Goal: Check status: Check status

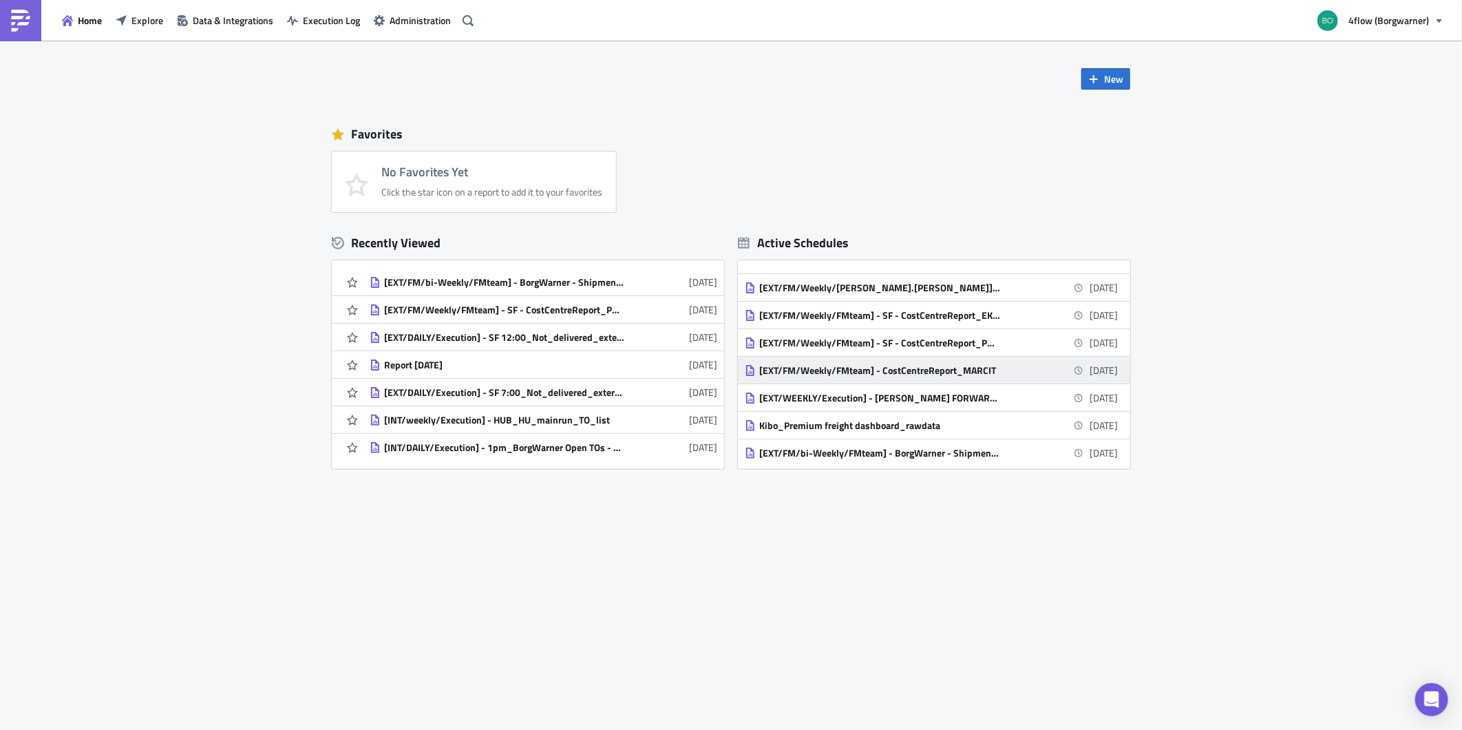
scroll to position [330, 0]
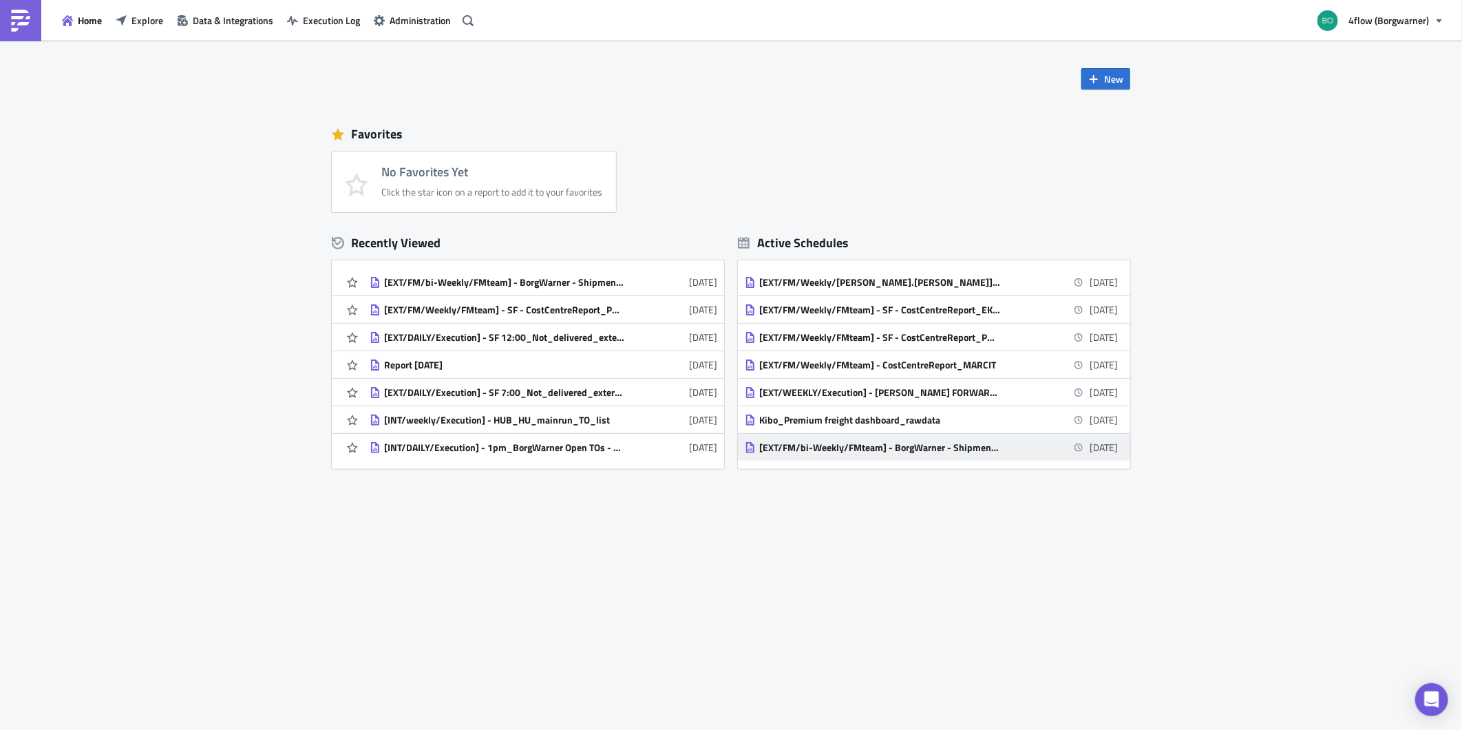
click at [906, 450] on div "[EXT/FM/bi-Weekly/FMteam] - BorgWarner - Shipments with no billing run" at bounding box center [879, 447] width 241 height 12
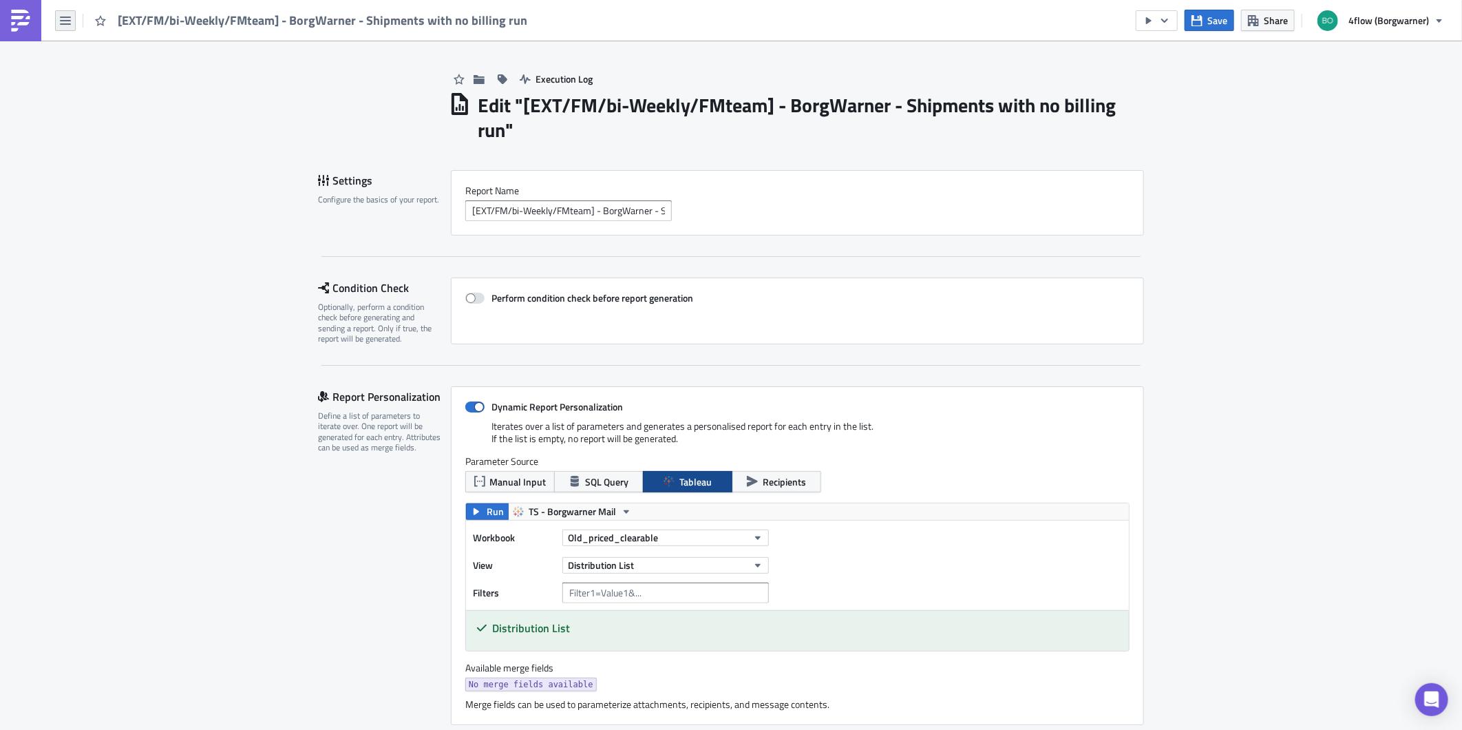
click at [72, 18] on button "button" at bounding box center [65, 20] width 21 height 21
click at [99, 129] on link "Execution Log" at bounding box center [117, 137] width 117 height 21
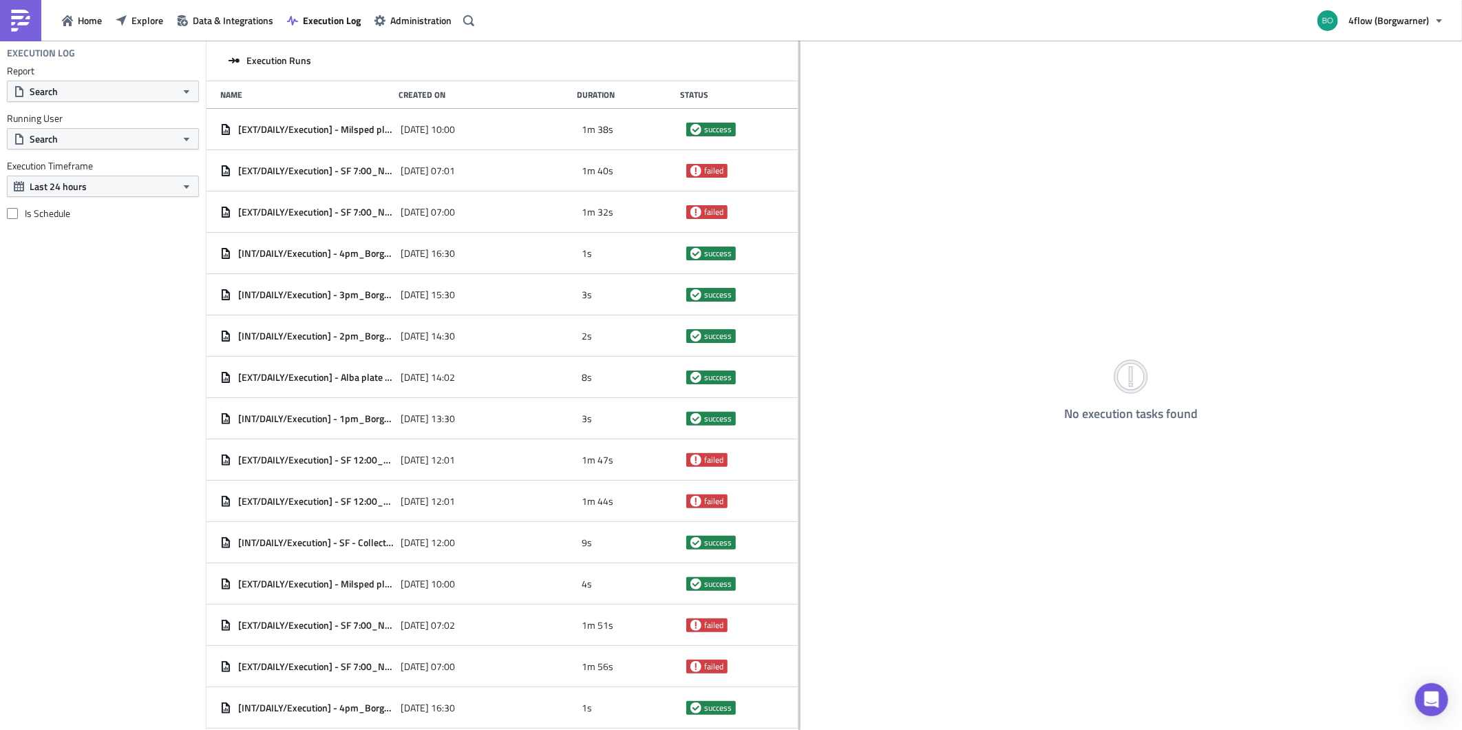
drag, startPoint x: 459, startPoint y: 227, endPoint x: 802, endPoint y: 218, distance: 343.7
click at [801, 217] on div at bounding box center [800, 386] width 2 height 691
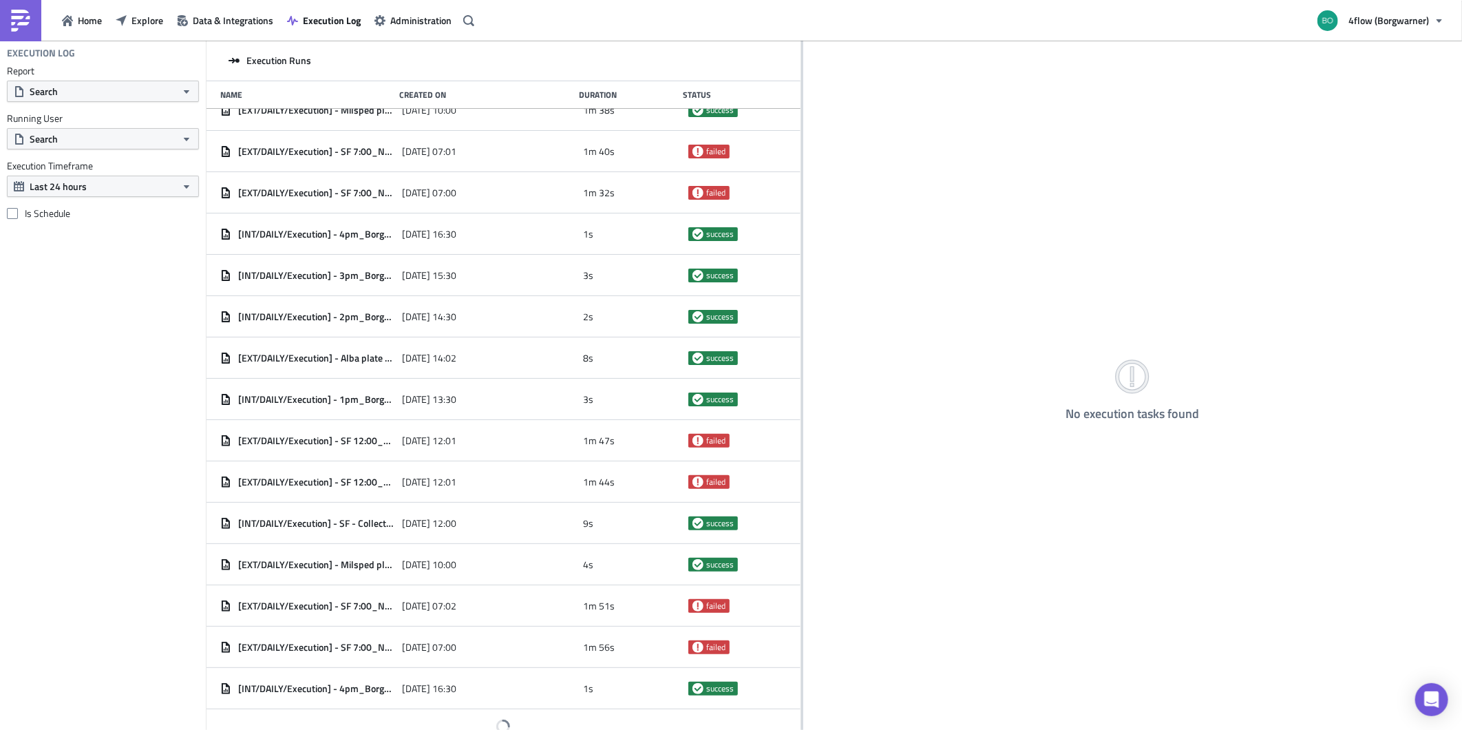
scroll to position [30, 0]
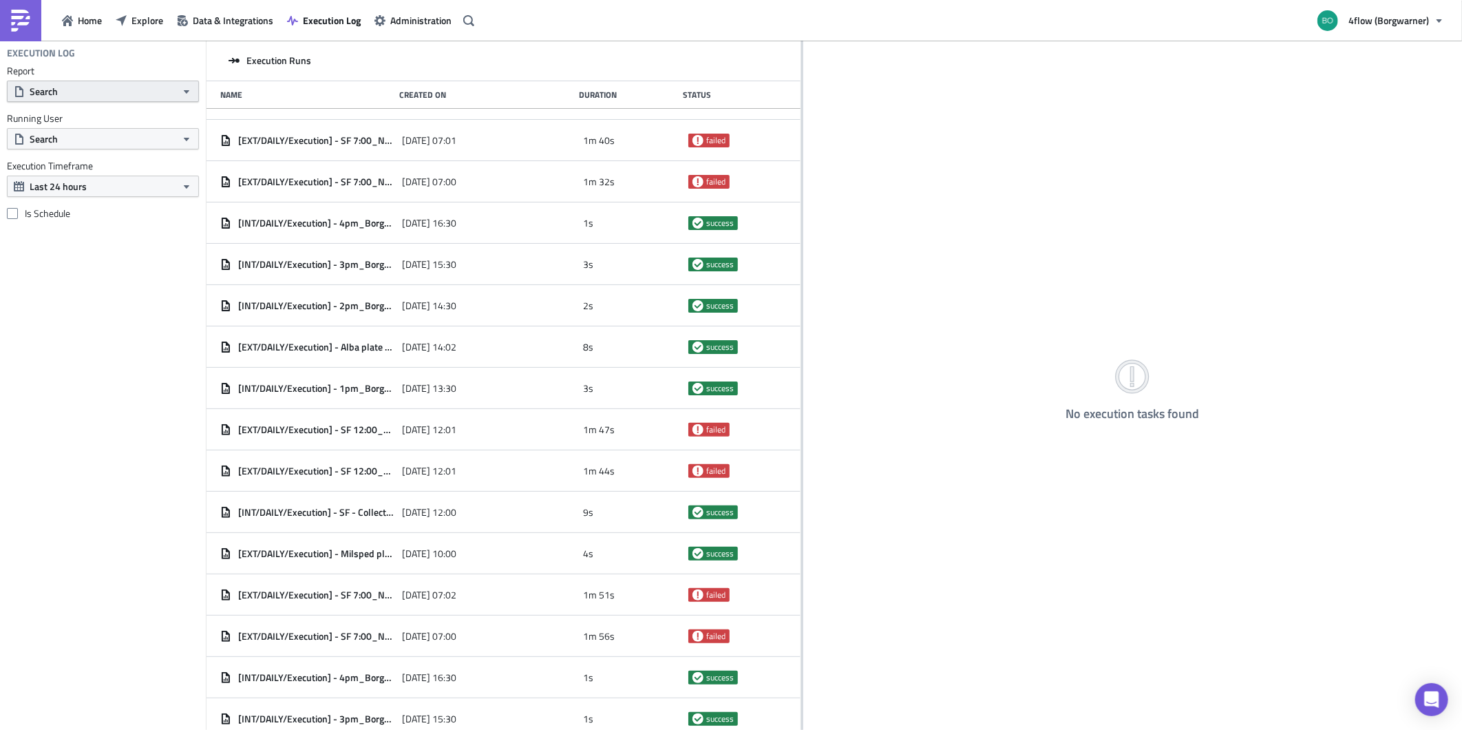
click at [125, 84] on button "Search" at bounding box center [103, 91] width 192 height 21
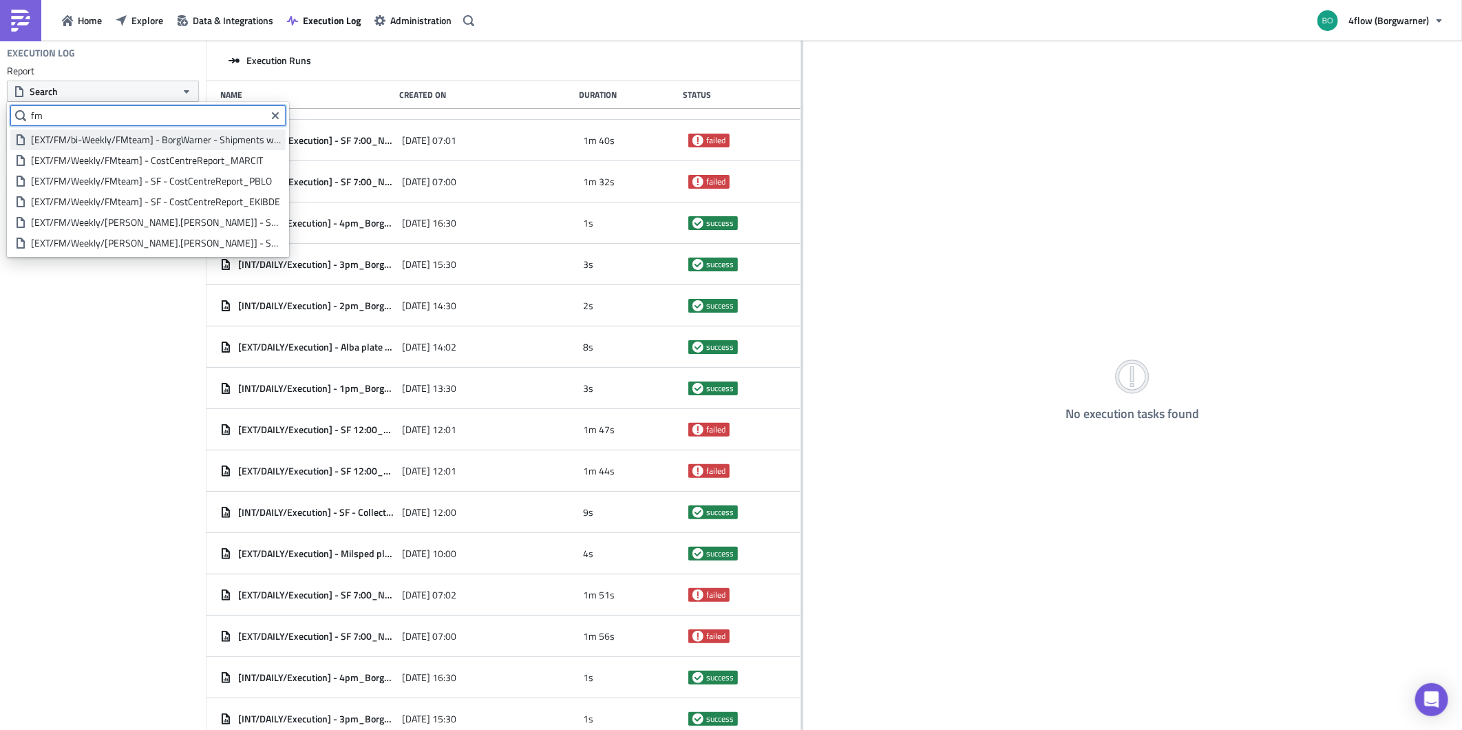
type input "fm"
click at [99, 136] on div "[EXT/FM/bi-Weekly/FMteam] - BorgWarner - Shipments with no billing run" at bounding box center [156, 140] width 250 height 14
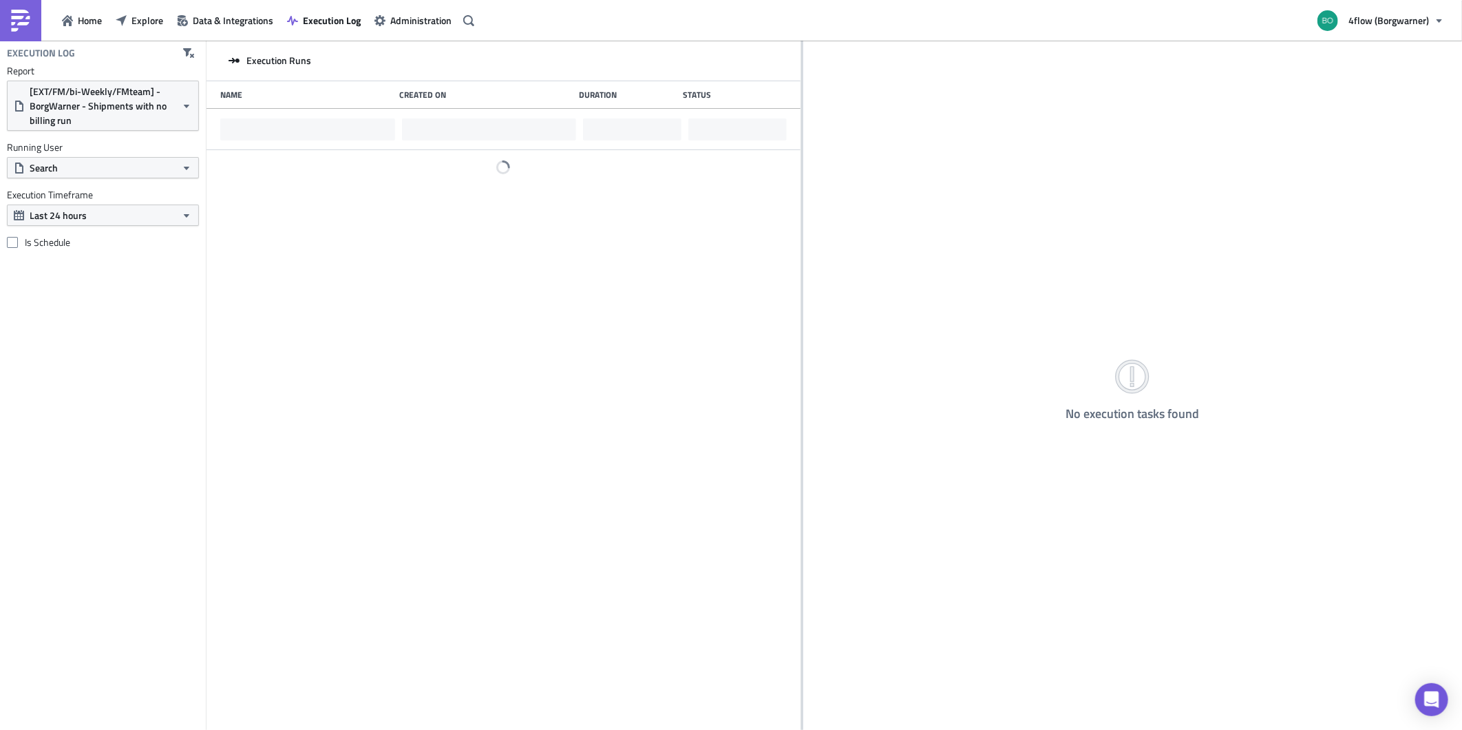
scroll to position [0, 0]
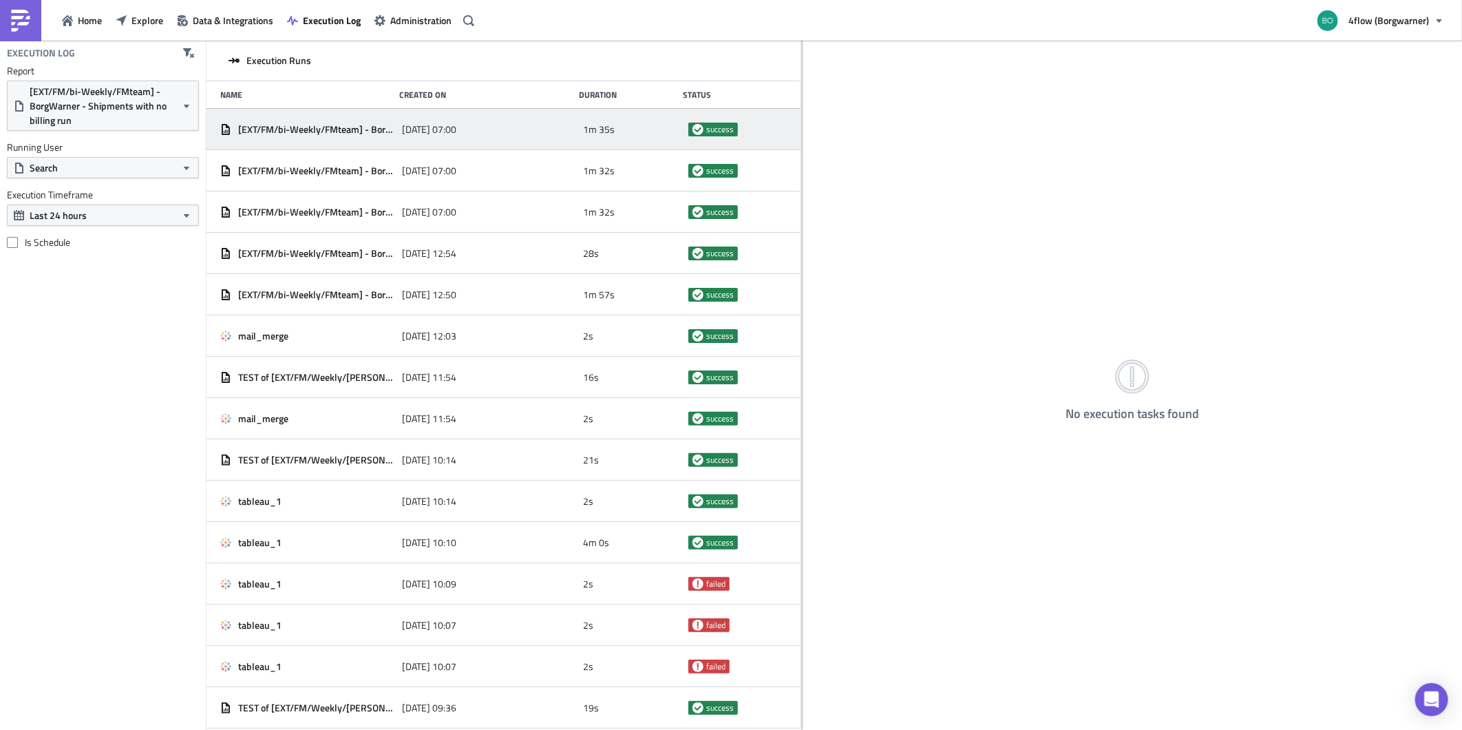
click at [292, 135] on div "[EXT/FM/bi-Weekly/FMteam] - BorgWarner - Shipments with no billing run" at bounding box center [307, 129] width 175 height 25
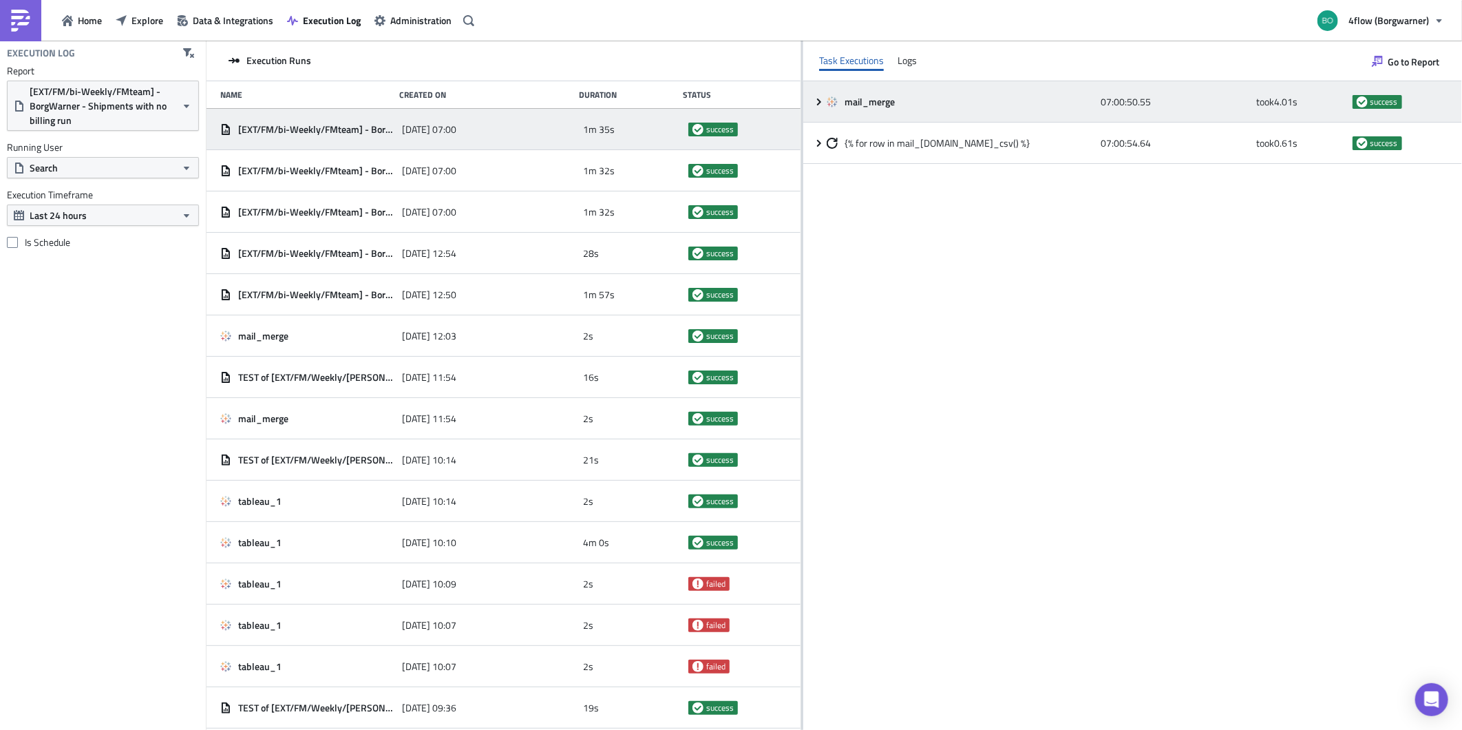
click at [820, 99] on icon at bounding box center [819, 101] width 11 height 11
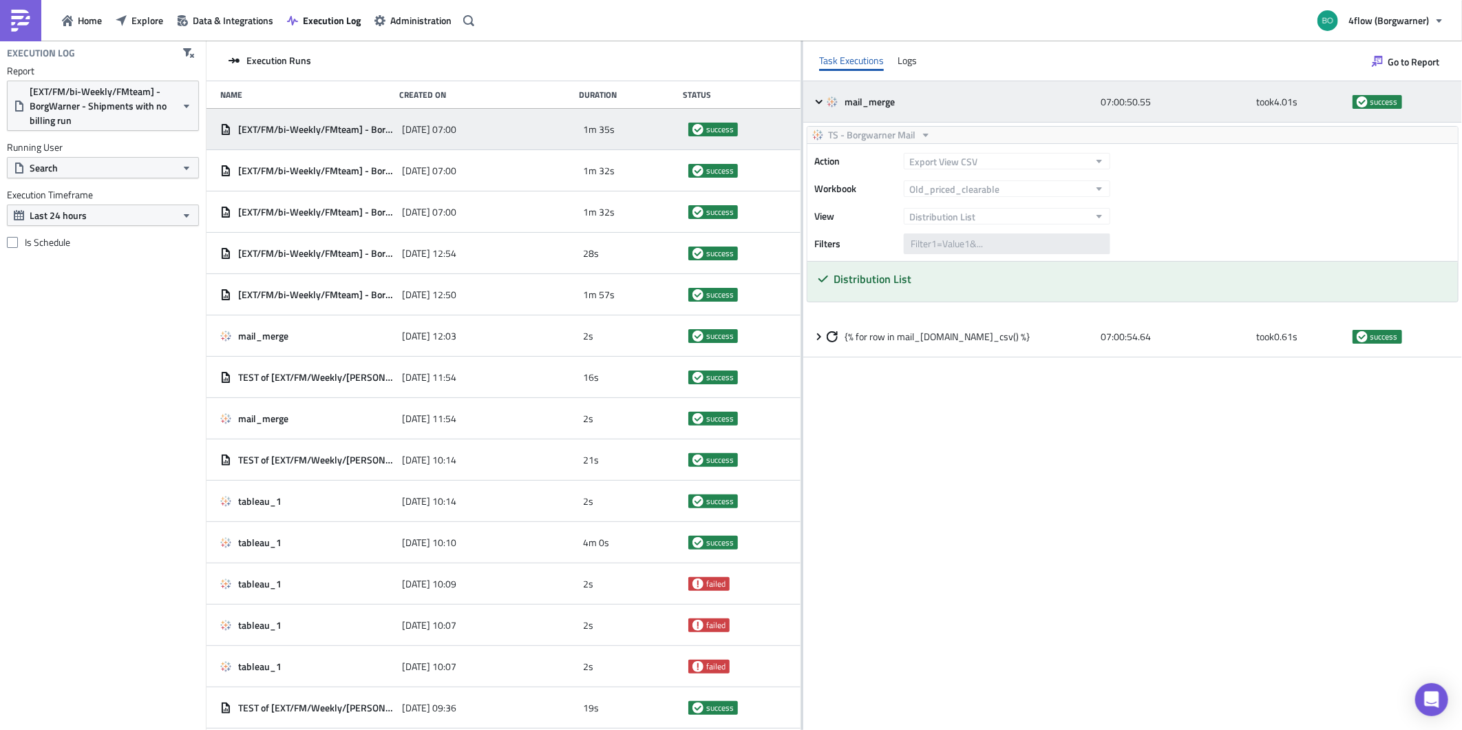
click at [820, 99] on icon at bounding box center [819, 101] width 11 height 11
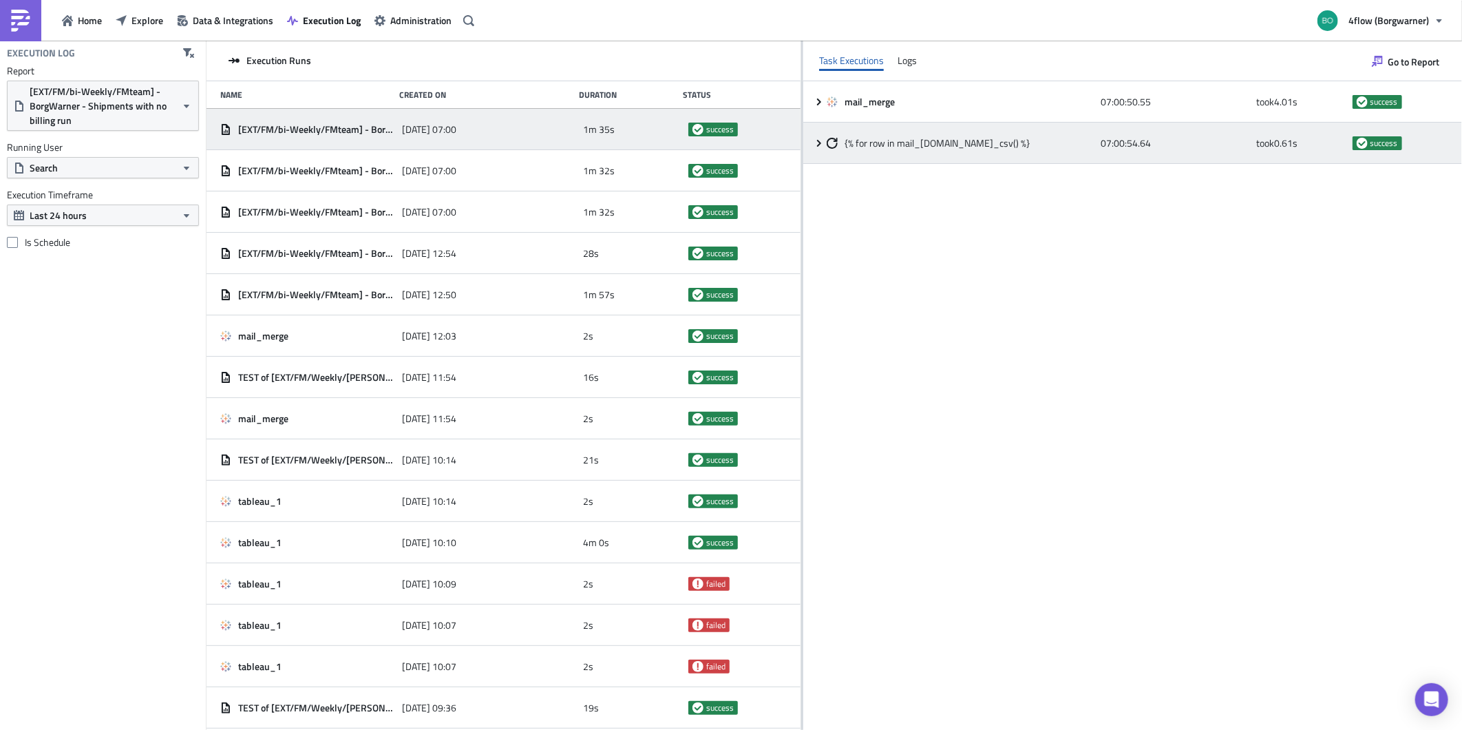
click at [815, 148] on div "{% for row in mail_merge.data_csv() %} 07:00:54.64 took 0.61 s success" at bounding box center [1132, 143] width 659 height 41
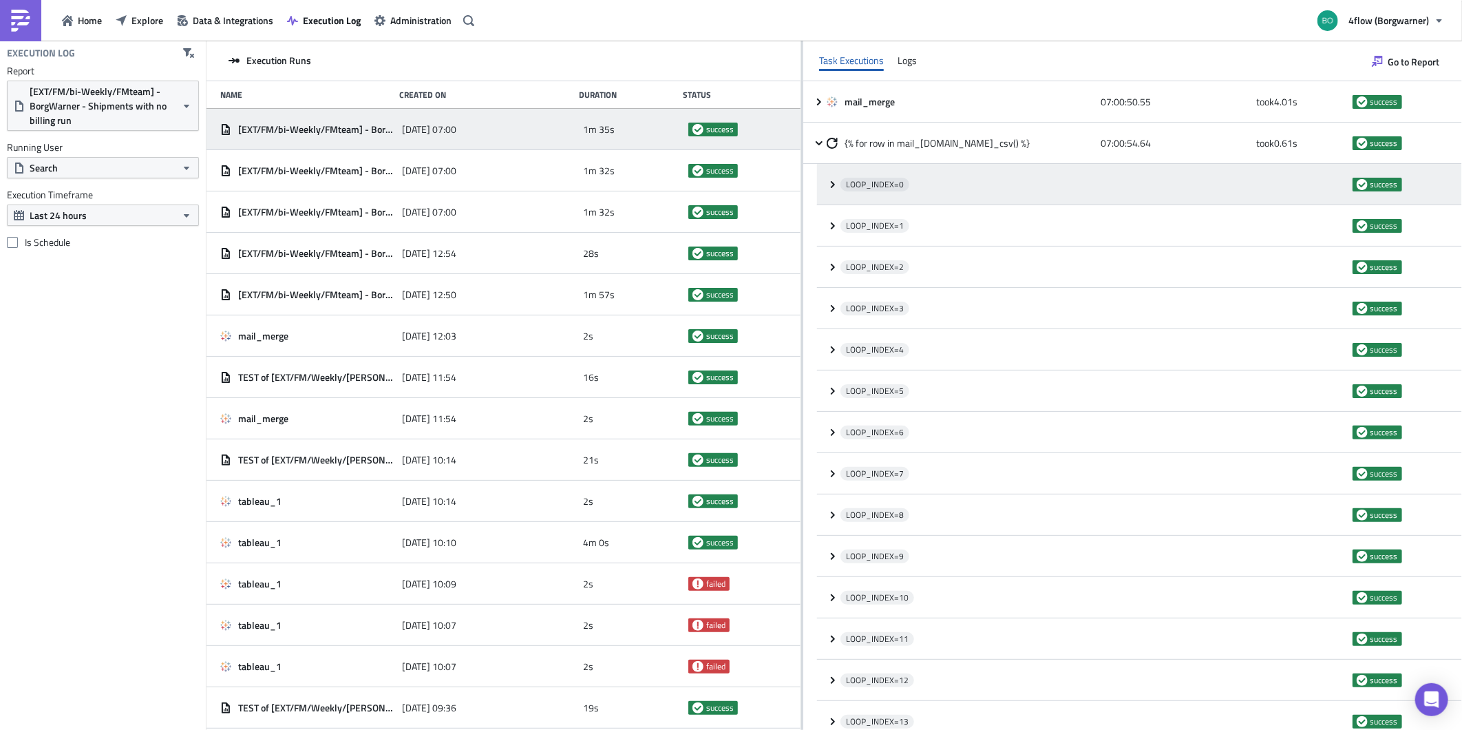
click at [836, 184] on icon at bounding box center [833, 184] width 11 height 11
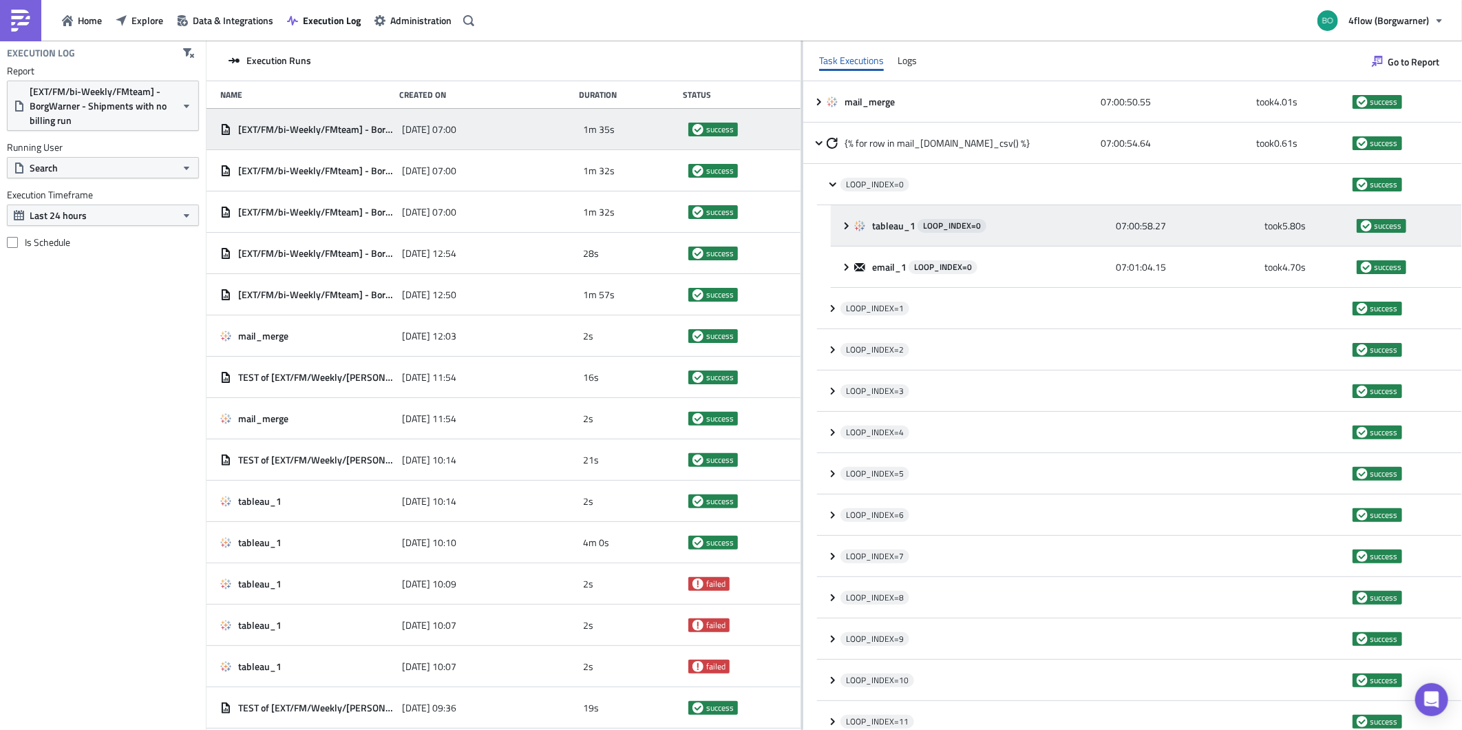
click at [841, 229] on icon at bounding box center [846, 225] width 11 height 11
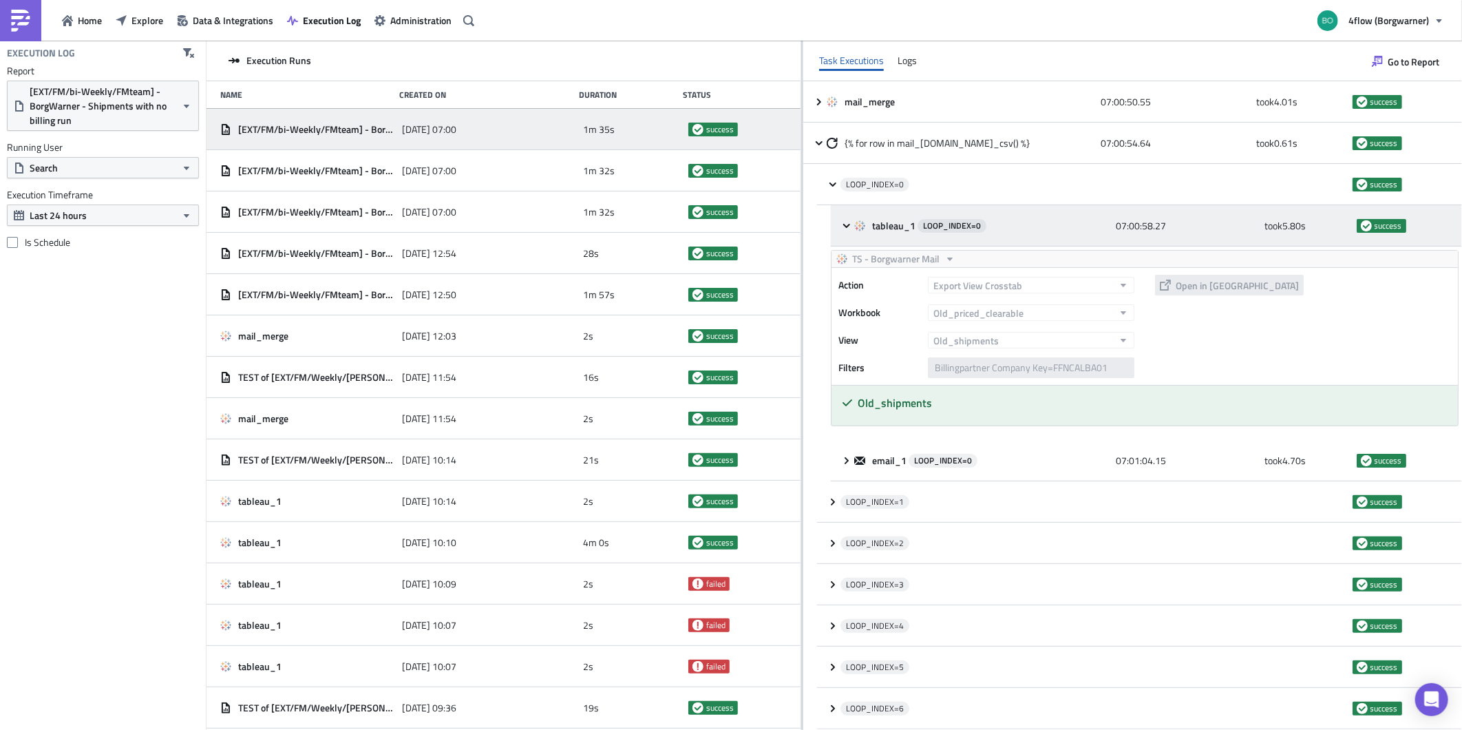
click at [839, 224] on div "tableau_1 LOOP_INDEX= 0 07:00:58.27 took 5.80 s success" at bounding box center [1146, 225] width 631 height 41
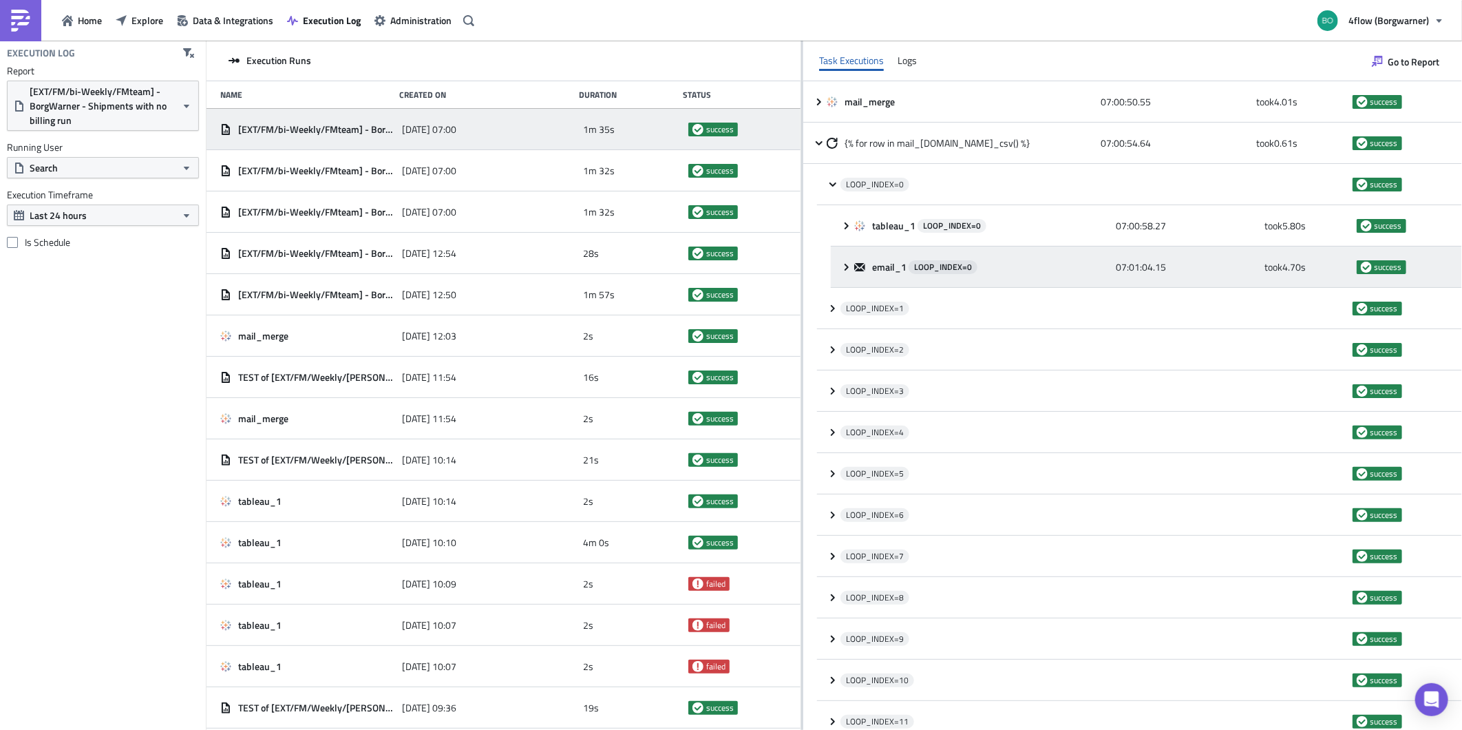
click at [845, 267] on icon at bounding box center [846, 267] width 11 height 11
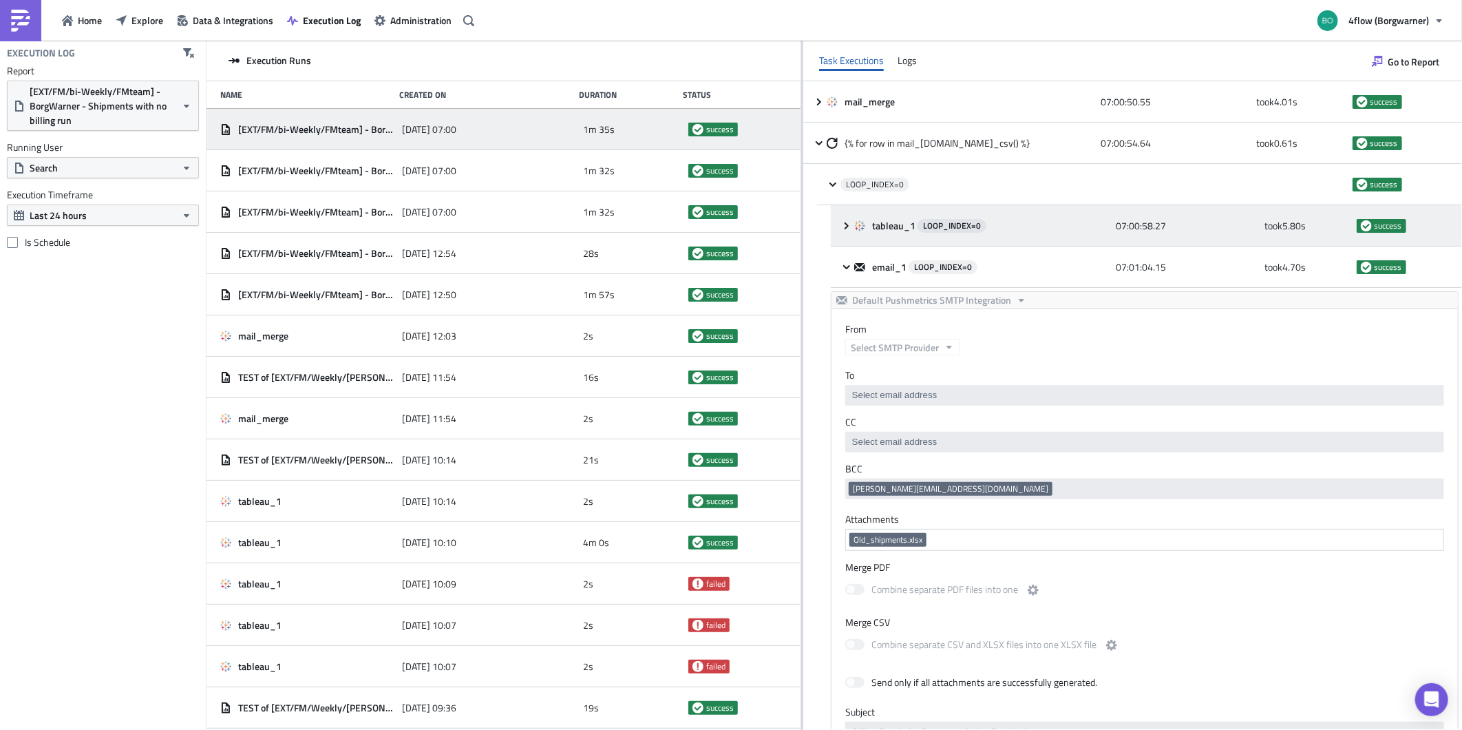
click at [841, 229] on icon at bounding box center [846, 225] width 11 height 11
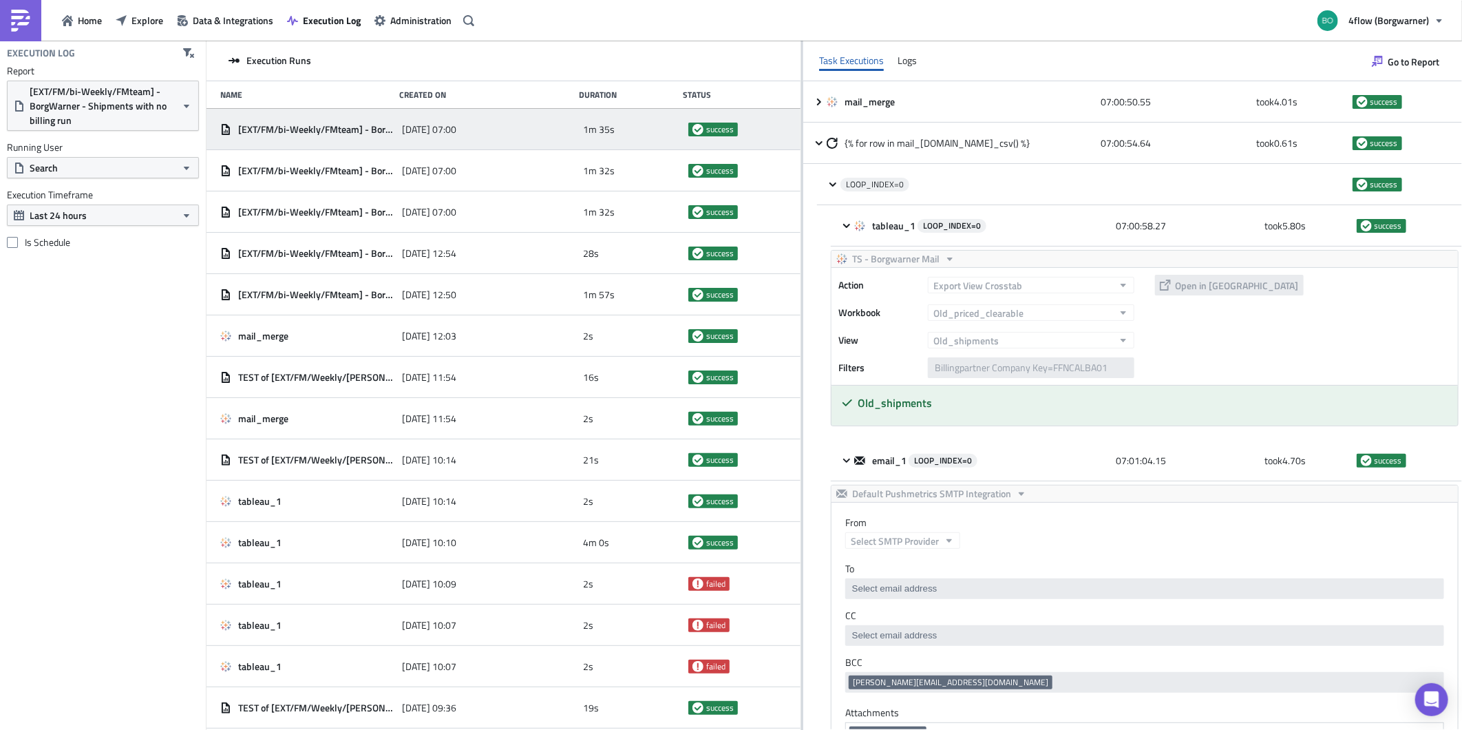
click at [843, 401] on icon at bounding box center [847, 402] width 11 height 11
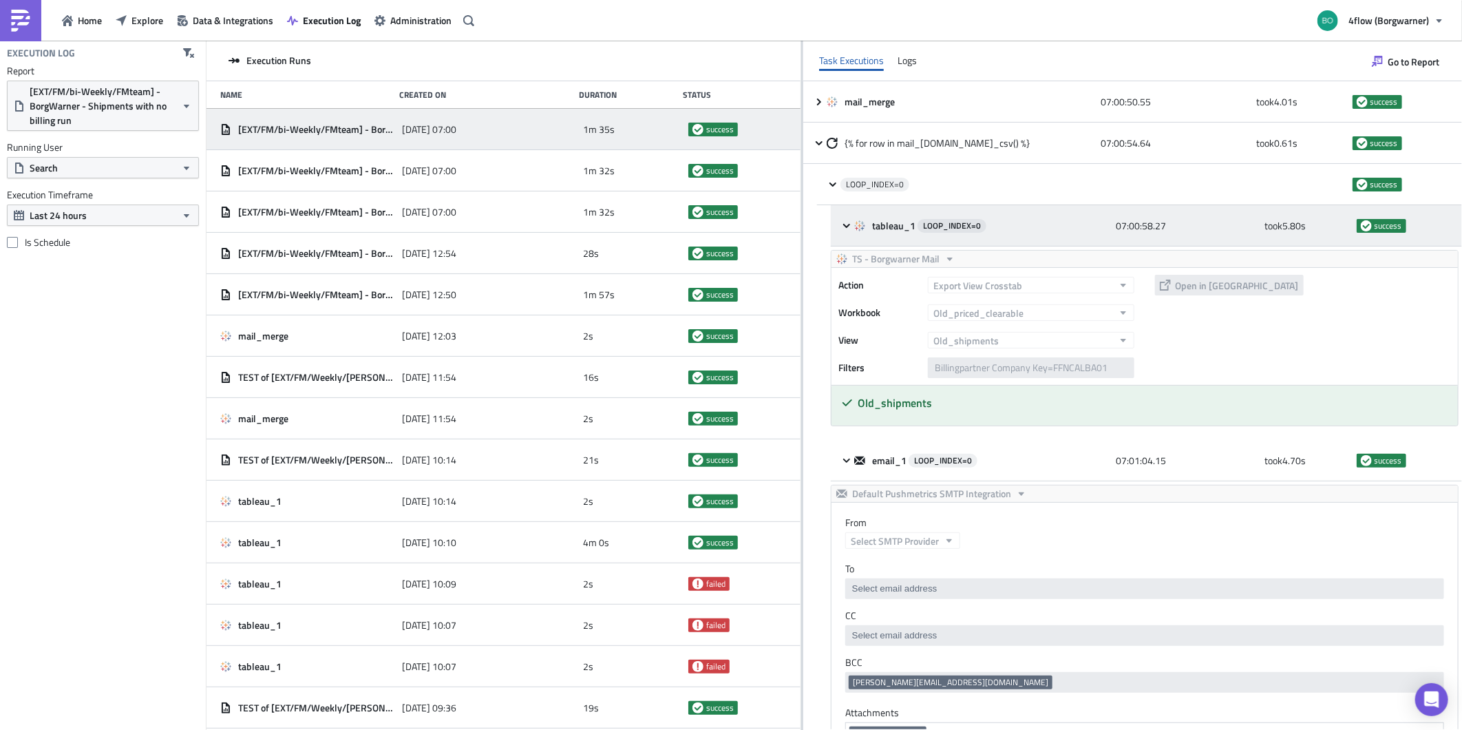
click at [1357, 219] on span "success" at bounding box center [1382, 226] width 50 height 14
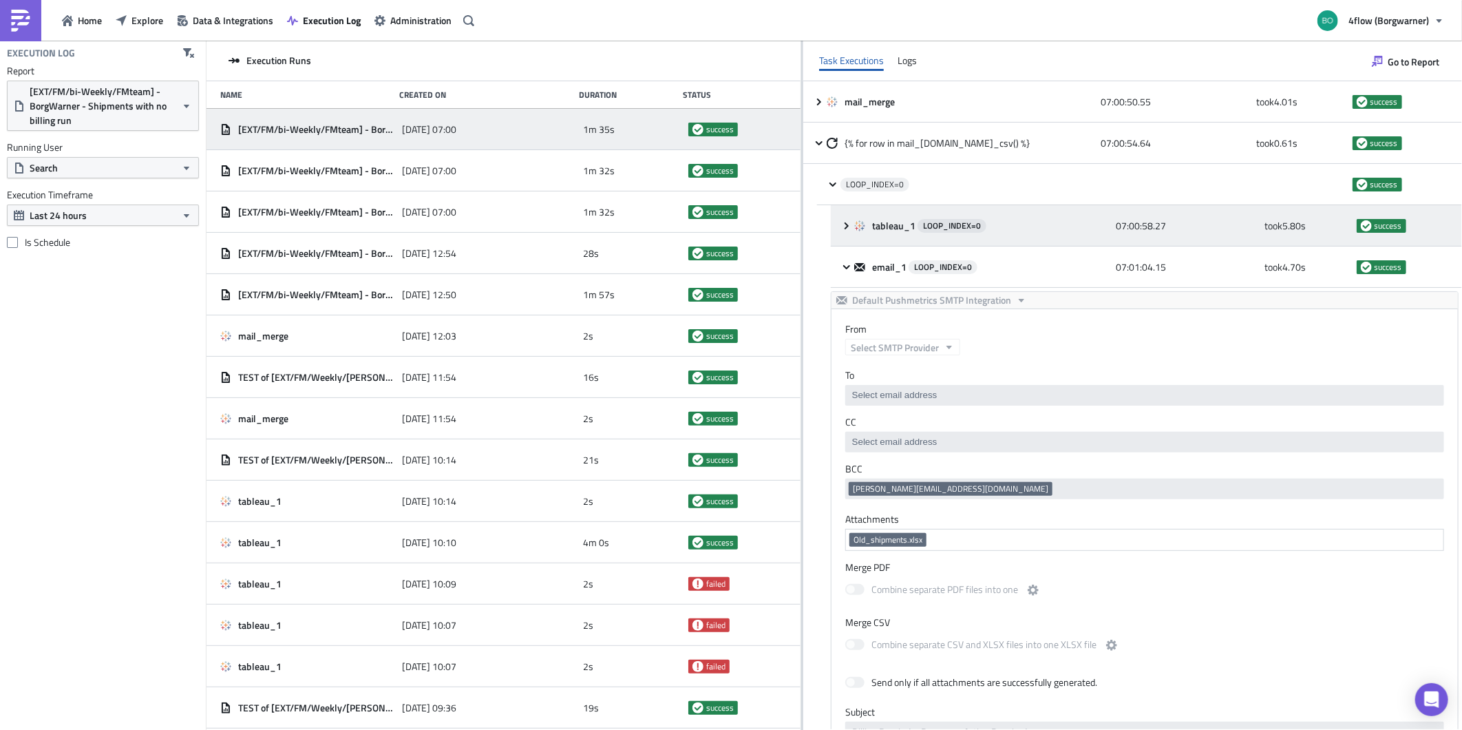
click at [1357, 219] on span "success" at bounding box center [1382, 226] width 50 height 14
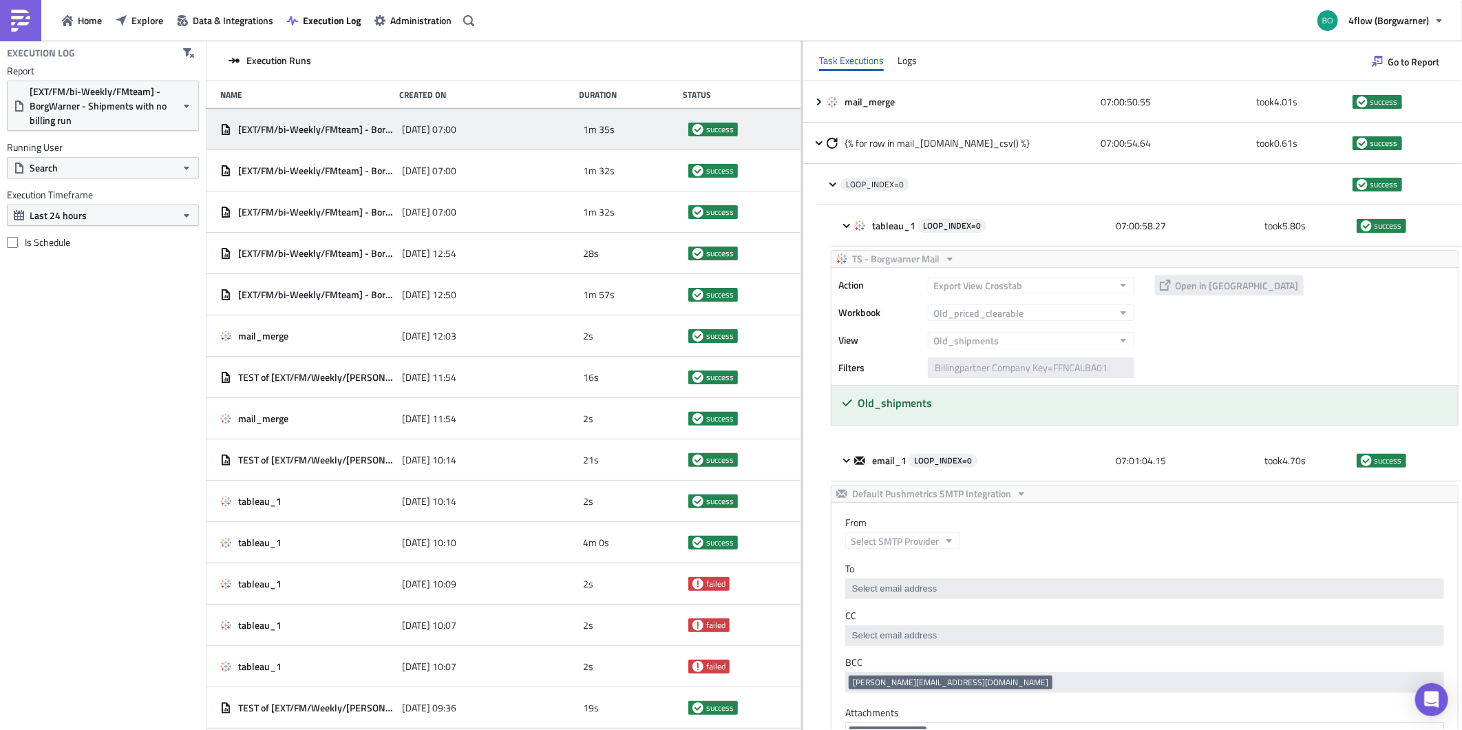
click at [818, 228] on div "tableau_1 LOOP_INDEX= 0 07:00:58.27 took 5.80 s success TS - Borgwarner Mail Ac…" at bounding box center [1139, 735] width 645 height 1061
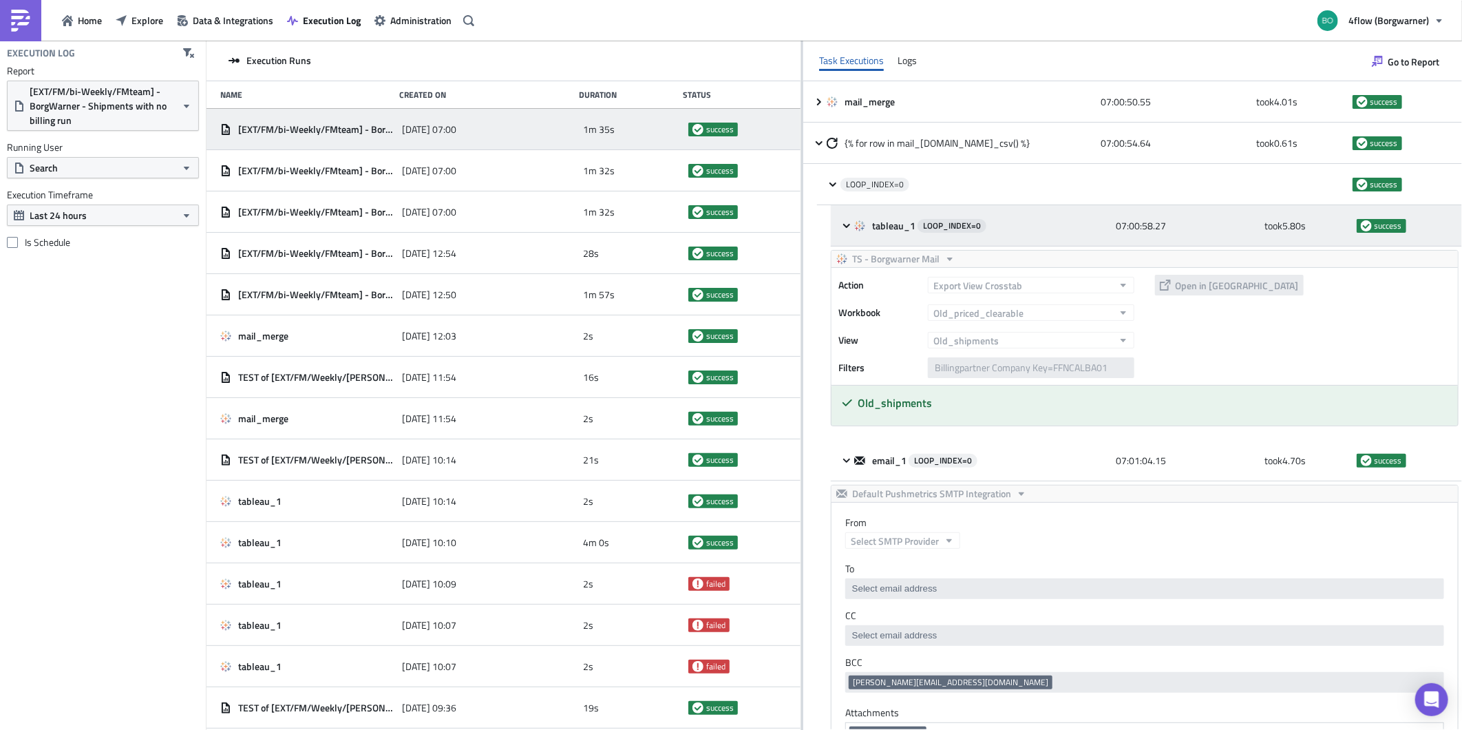
click at [843, 229] on icon at bounding box center [846, 225] width 11 height 11
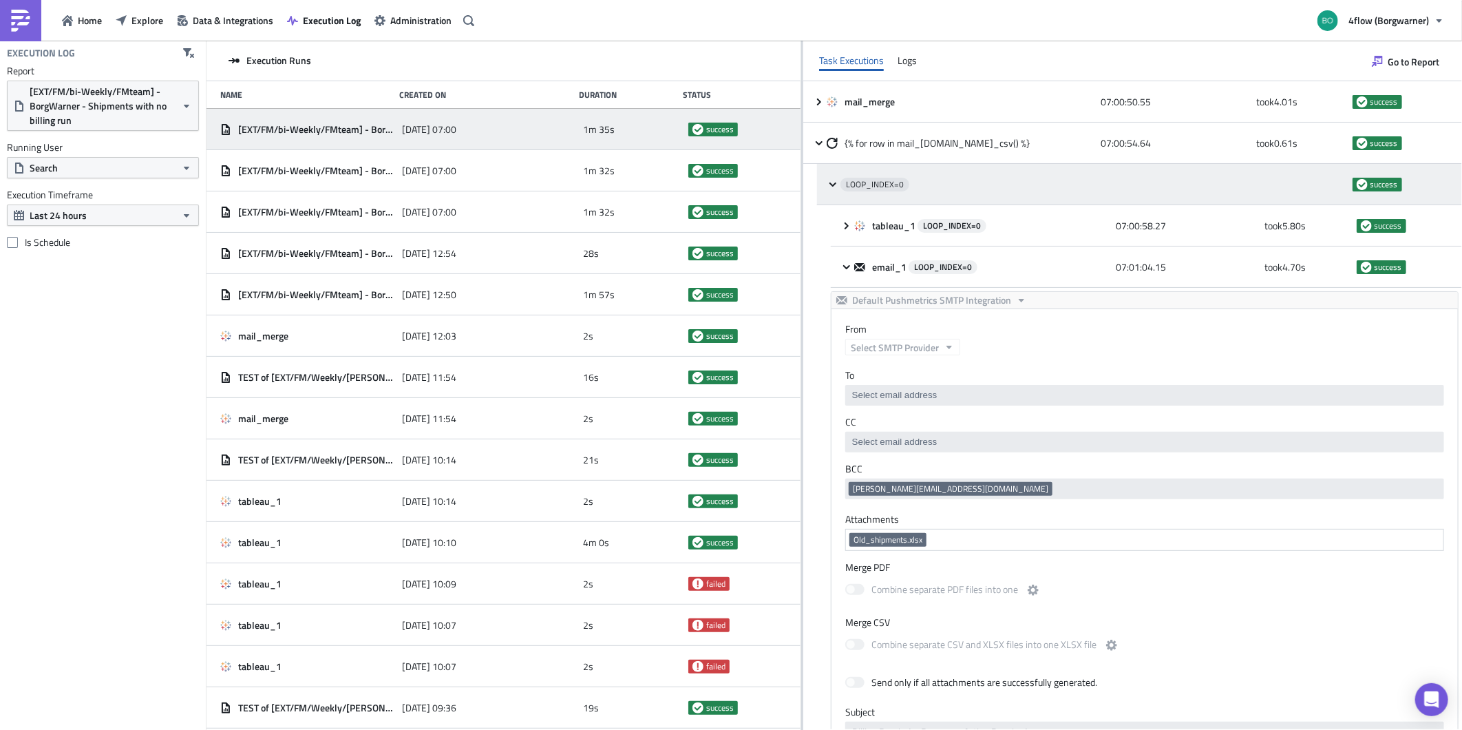
click at [828, 187] on icon at bounding box center [833, 184] width 11 height 11
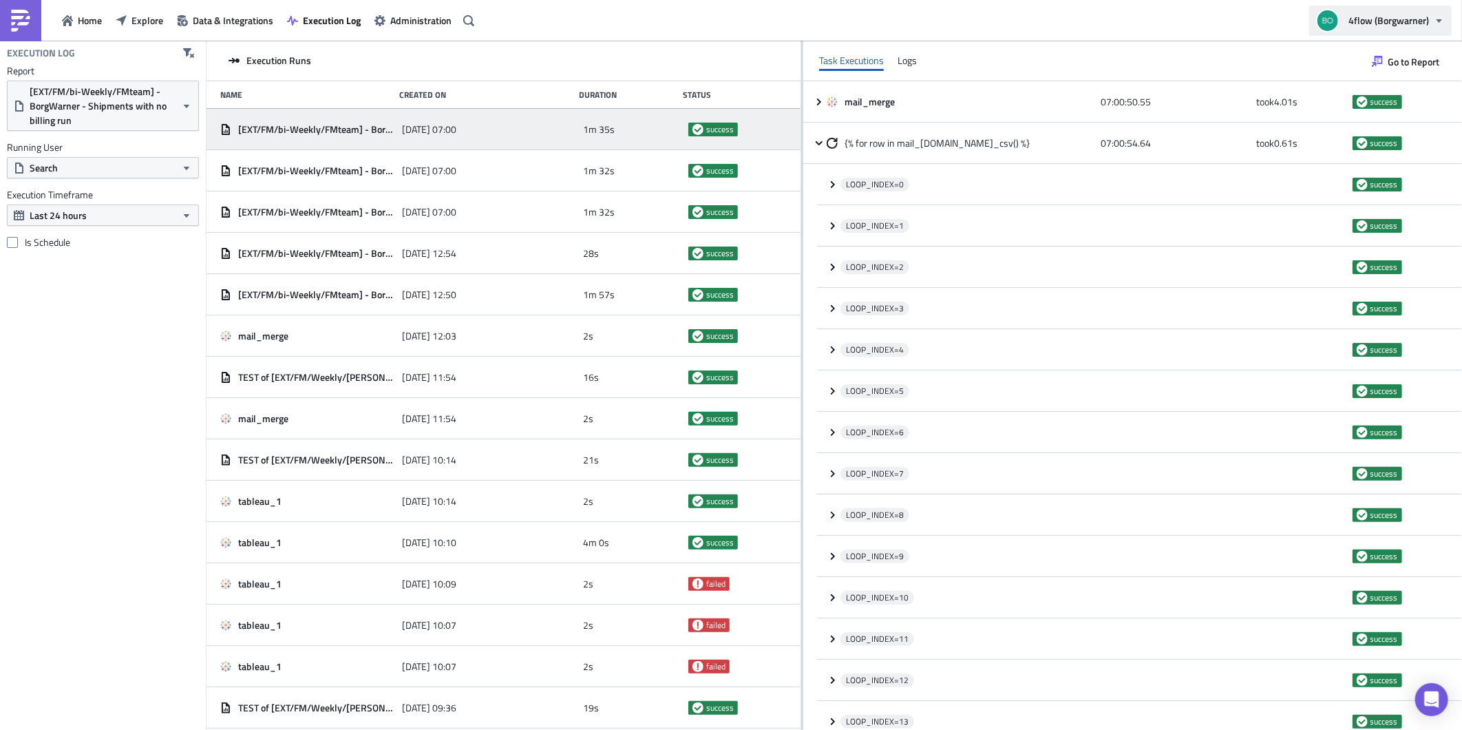
click at [1367, 25] on span "4flow (Borgwarner)" at bounding box center [1389, 20] width 81 height 14
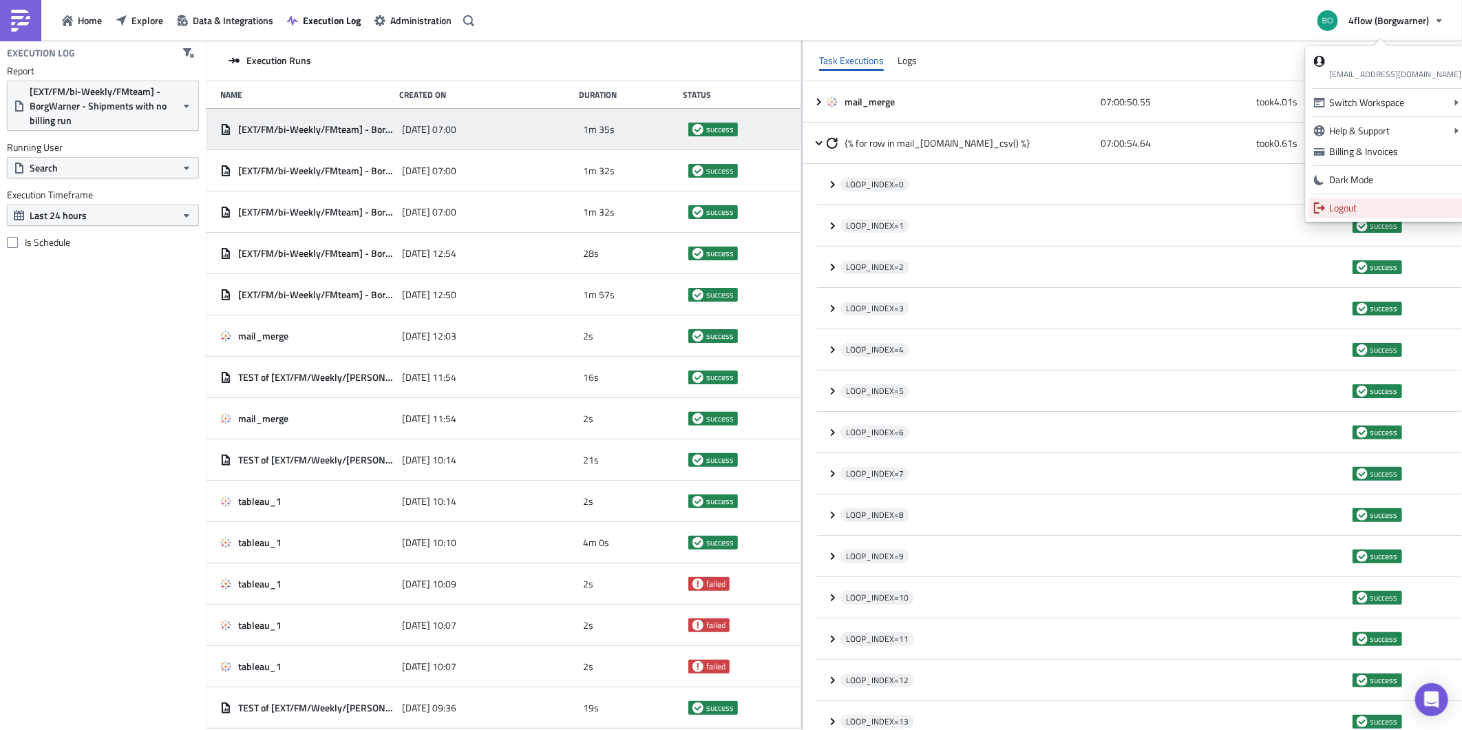
click at [1347, 205] on div "Logout" at bounding box center [1396, 208] width 132 height 14
